Goal: Task Accomplishment & Management: Use online tool/utility

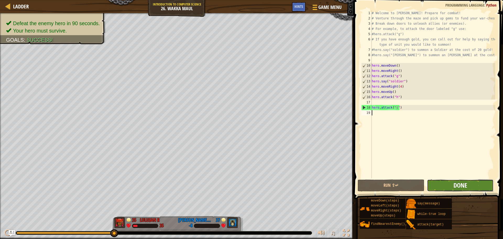
click at [466, 186] on span "Done" at bounding box center [461, 185] width 14 height 8
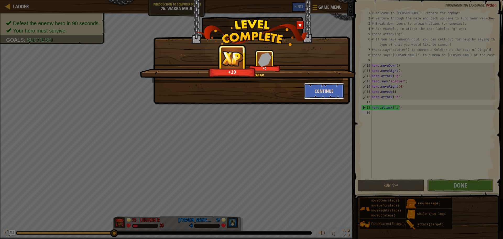
click at [338, 90] on button "Continue" at bounding box center [324, 91] width 41 height 16
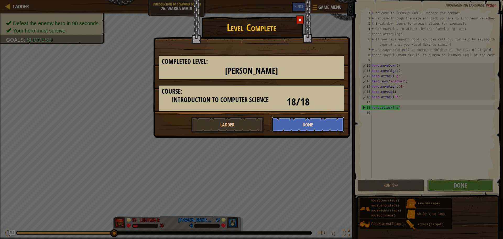
click at [285, 126] on button "Done" at bounding box center [308, 125] width 73 height 16
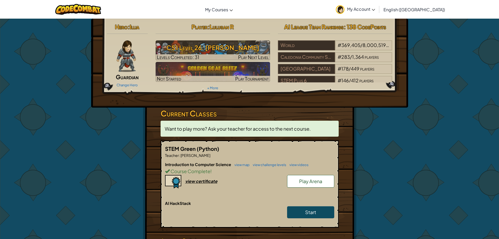
click at [310, 182] on span "Play Arena" at bounding box center [310, 181] width 23 height 6
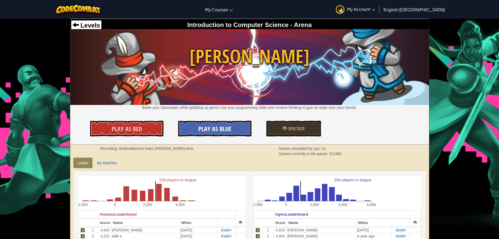
click at [228, 121] on link "Play As Blue" at bounding box center [214, 129] width 73 height 16
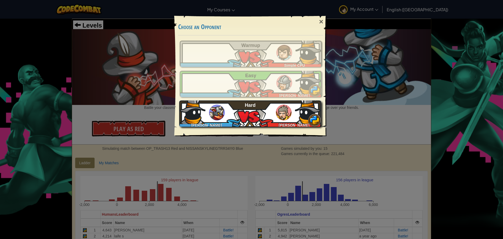
click at [264, 117] on div "Lulu R [PERSON_NAME]" at bounding box center [250, 113] width 142 height 26
